Goal: Use online tool/utility

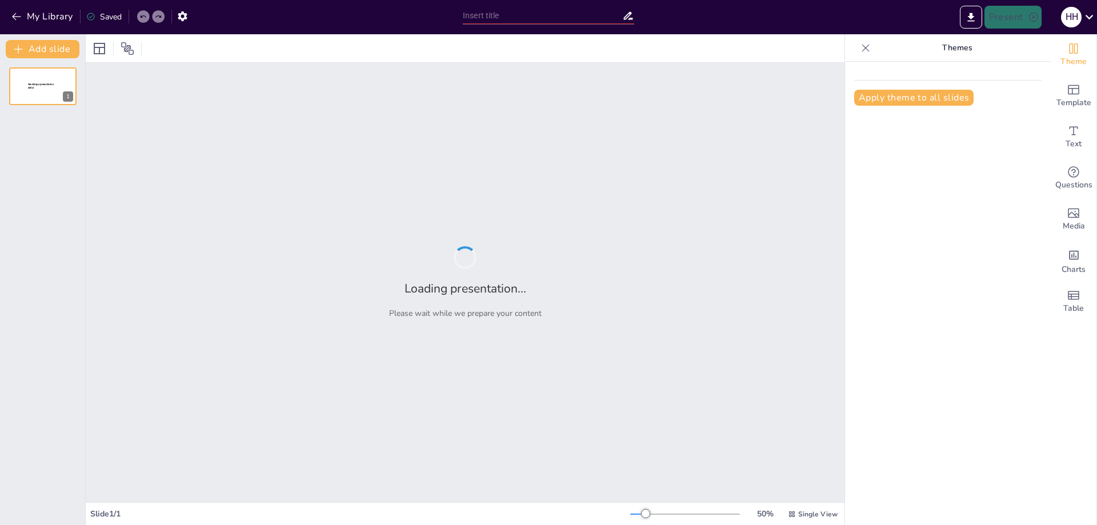
type input "Growth Trends: Volume and Value Evolution in [GEOGRAPHIC_DATA]'s Retail Pharmac…"
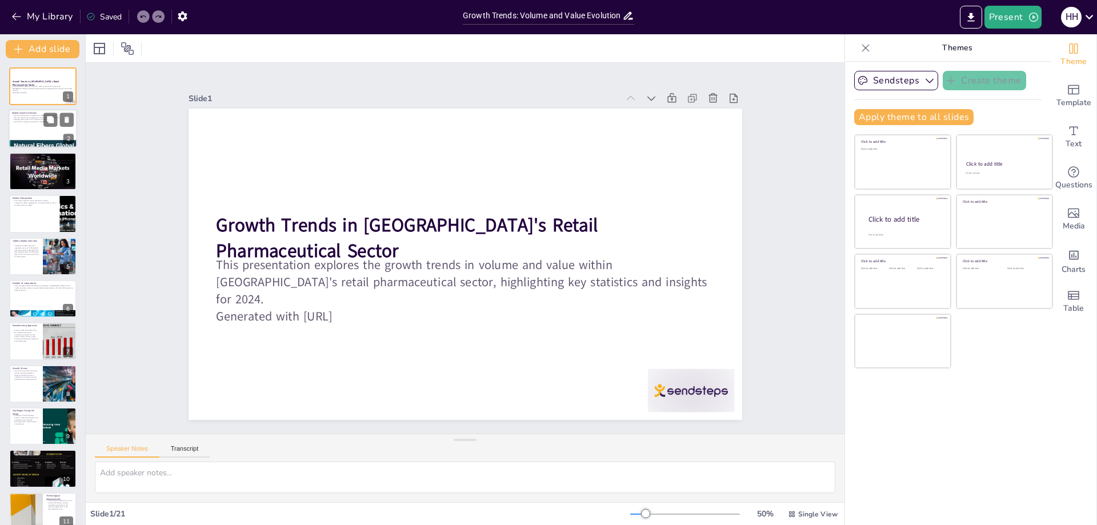
click at [38, 133] on div at bounding box center [43, 129] width 69 height 39
type textarea "The projected growth in units sold indicates a robust demand for pharmaceutical…"
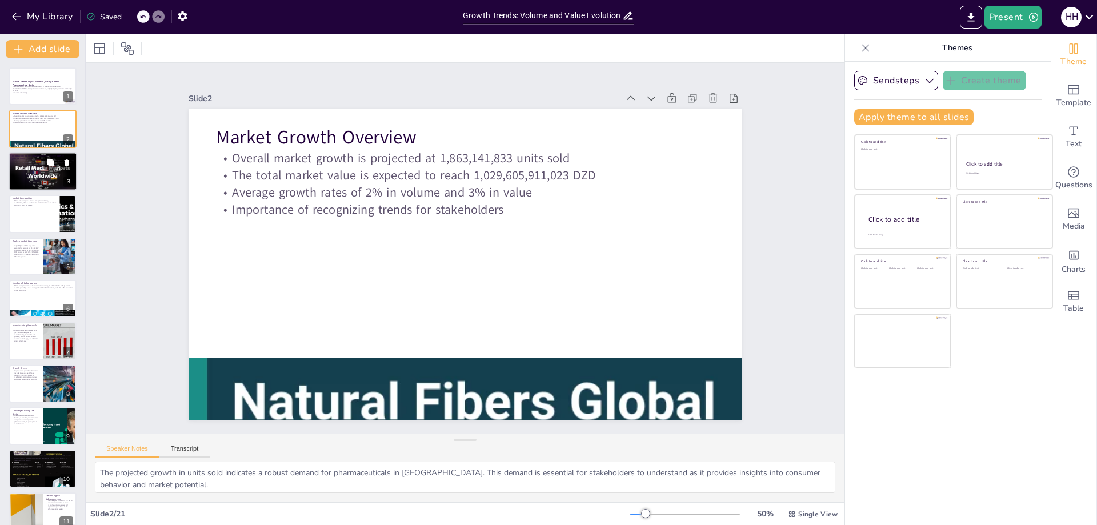
click at [57, 175] on div at bounding box center [43, 171] width 69 height 51
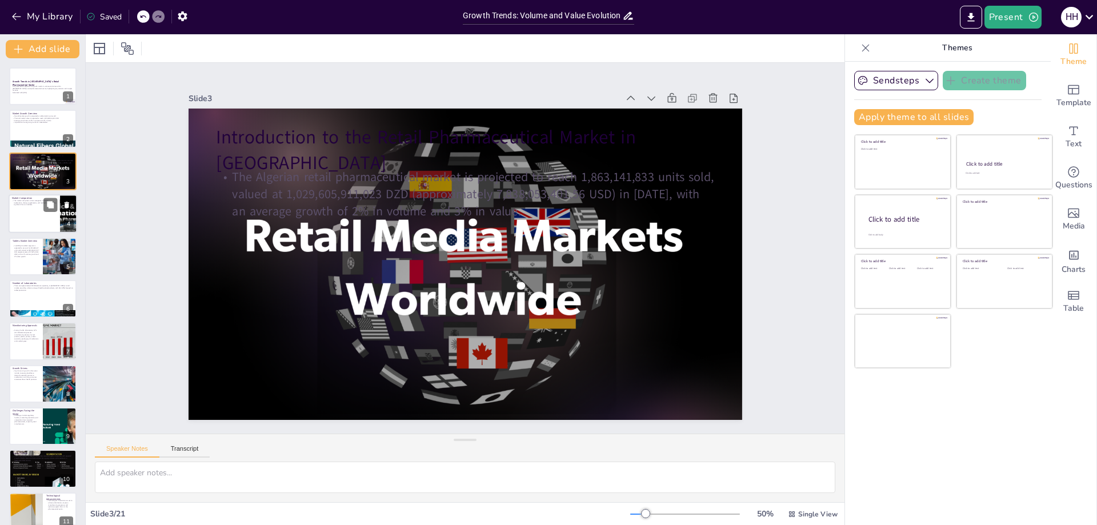
click at [36, 218] on div at bounding box center [43, 213] width 69 height 39
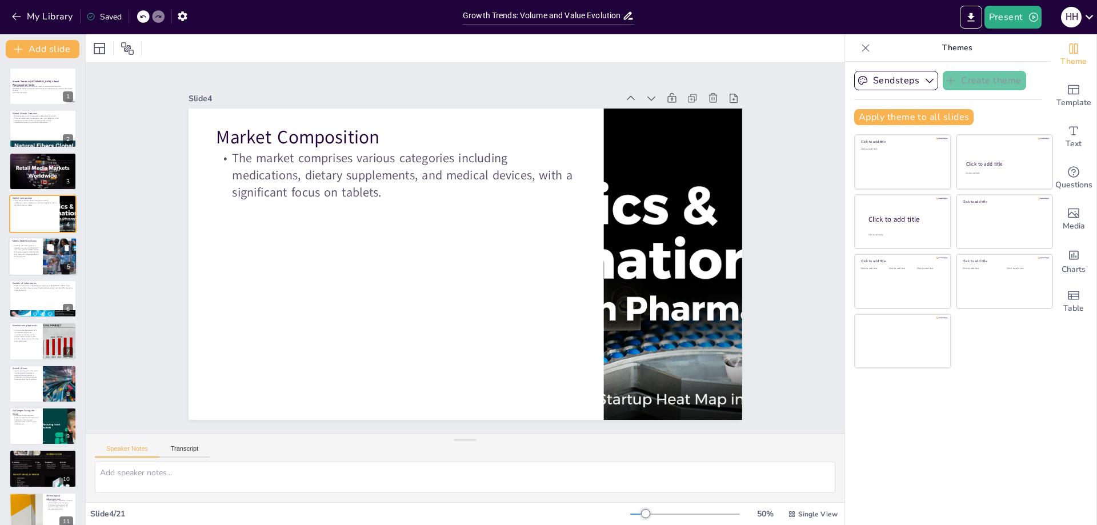
click at [30, 256] on p "In [DATE], the tablet segment is expected to account for 452,602,417 units sold…" at bounding box center [25, 251] width 27 height 13
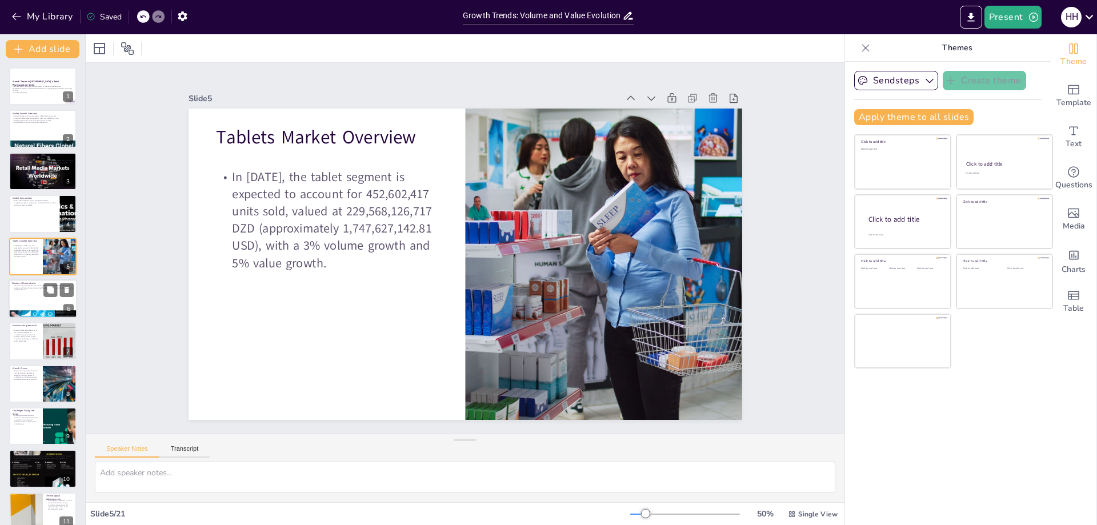
click at [37, 298] on div at bounding box center [43, 299] width 69 height 39
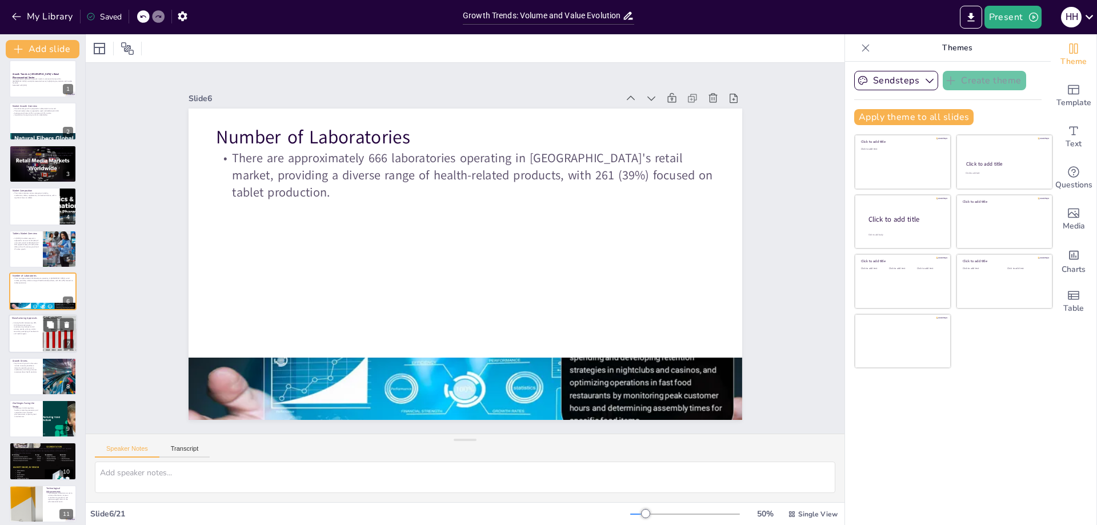
click at [62, 333] on div at bounding box center [60, 334] width 88 height 39
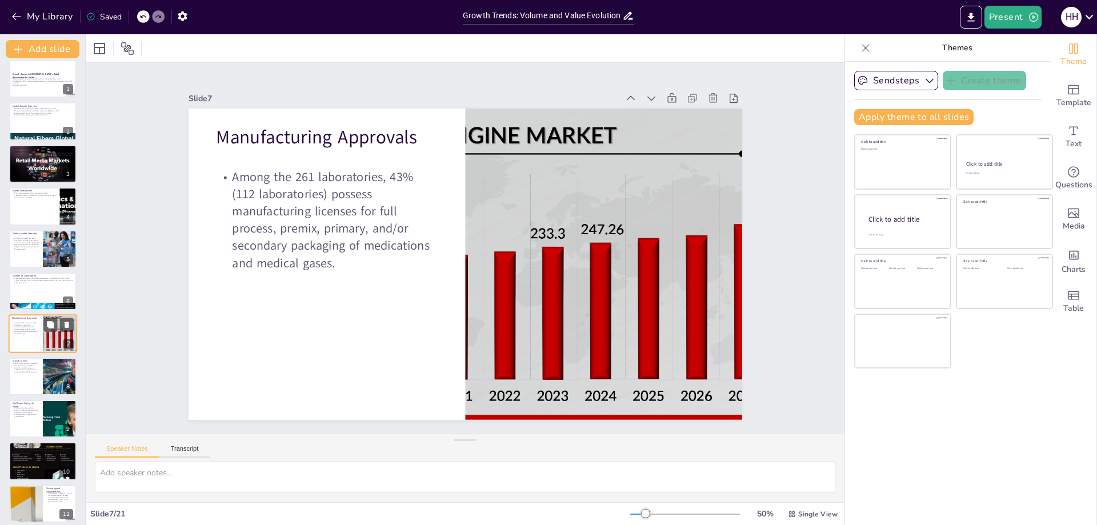
scroll to position [50, 0]
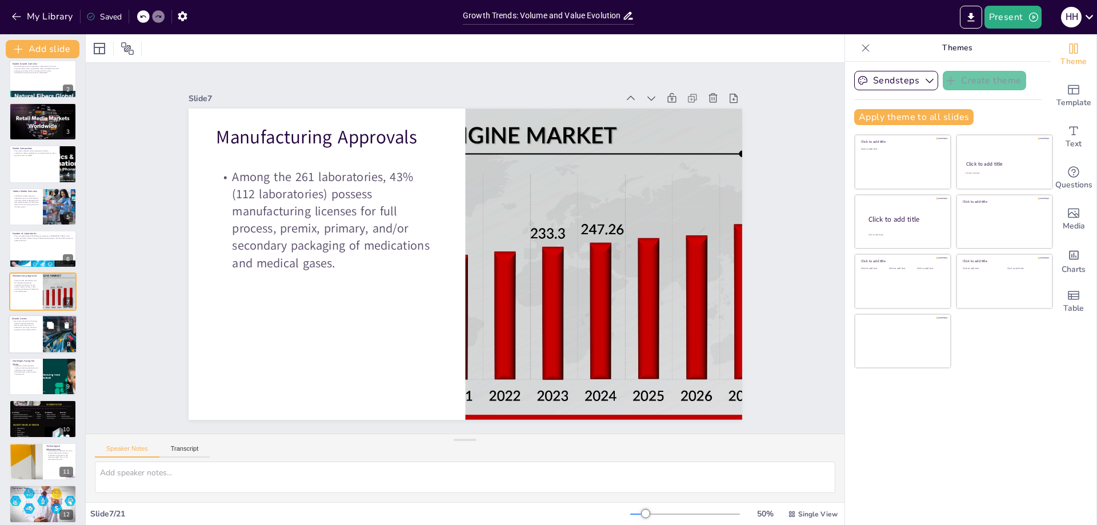
click at [61, 336] on div at bounding box center [60, 334] width 69 height 39
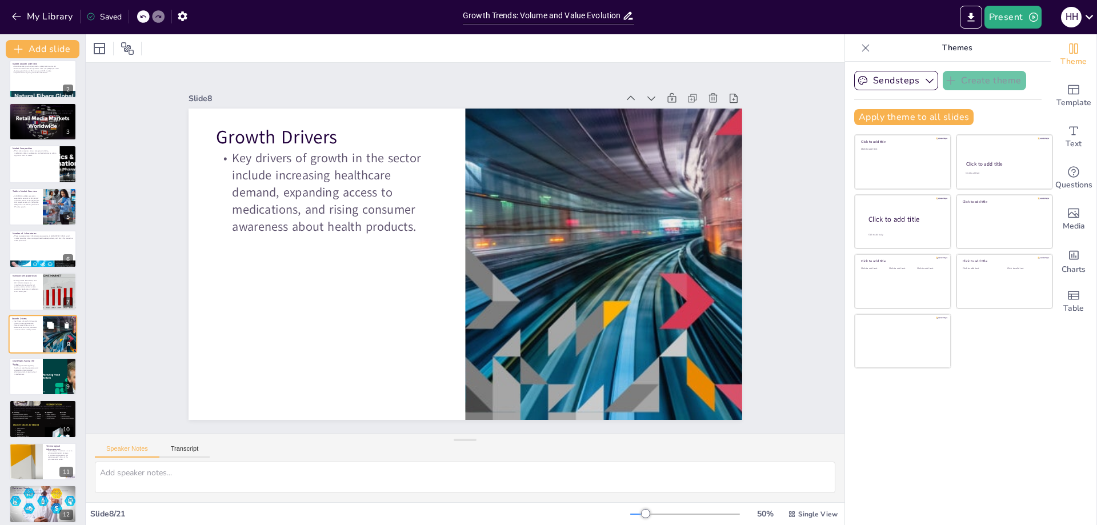
scroll to position [92, 0]
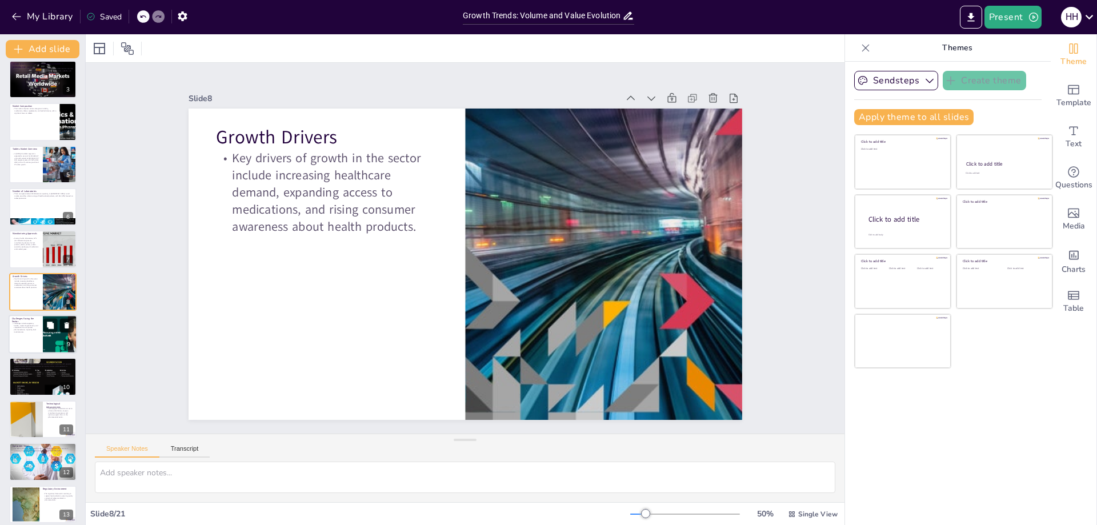
click at [62, 331] on button at bounding box center [67, 325] width 14 height 14
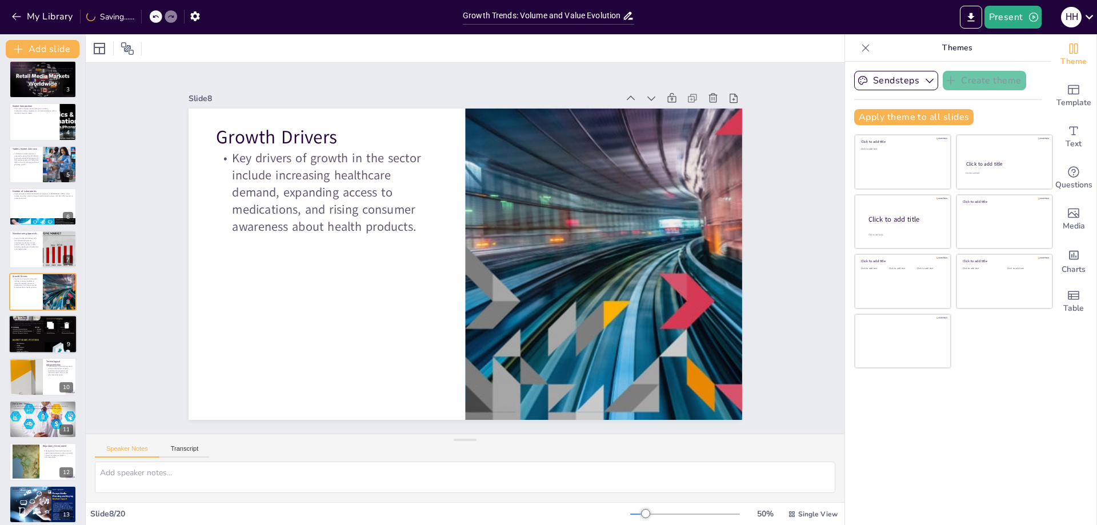
click at [46, 332] on button at bounding box center [50, 325] width 14 height 14
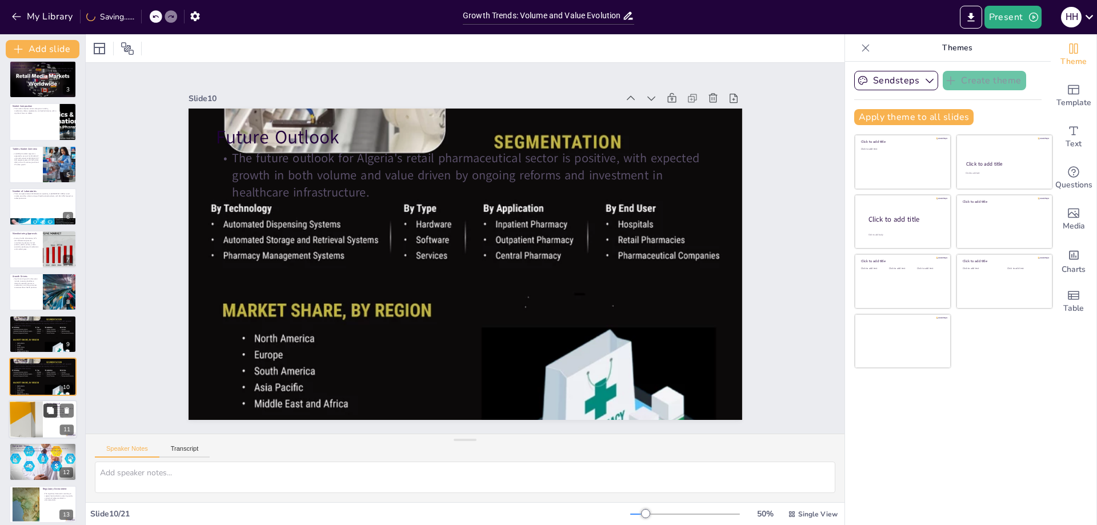
scroll to position [177, 0]
